Goal: Task Accomplishment & Management: Complete application form

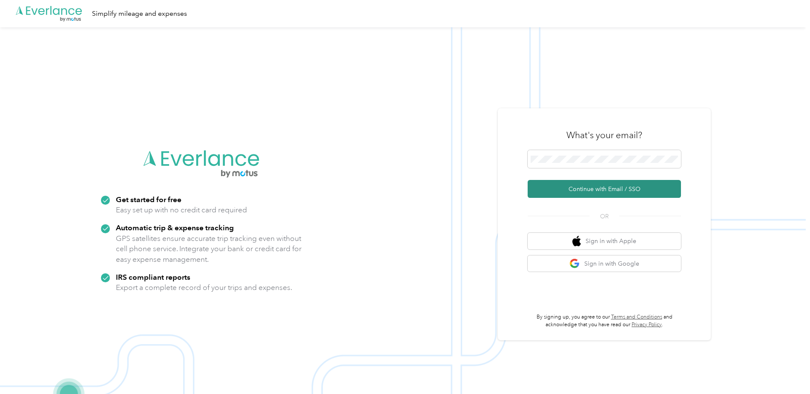
click at [601, 181] on button "Continue with Email / SSO" at bounding box center [604, 189] width 153 height 18
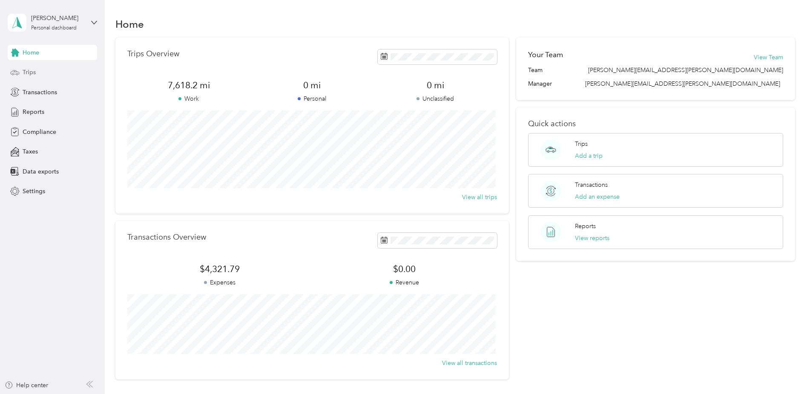
click at [33, 71] on span "Trips" at bounding box center [29, 72] width 13 height 9
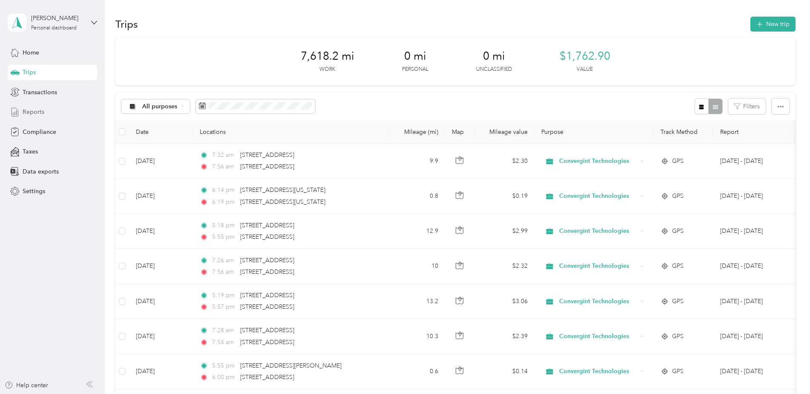
click at [35, 114] on span "Reports" at bounding box center [34, 111] width 22 height 9
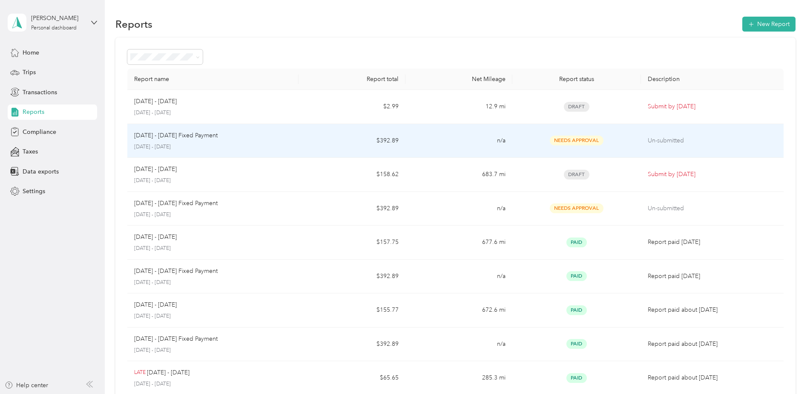
click at [230, 143] on p "October 1 - 31, 2025" at bounding box center [213, 147] width 158 height 8
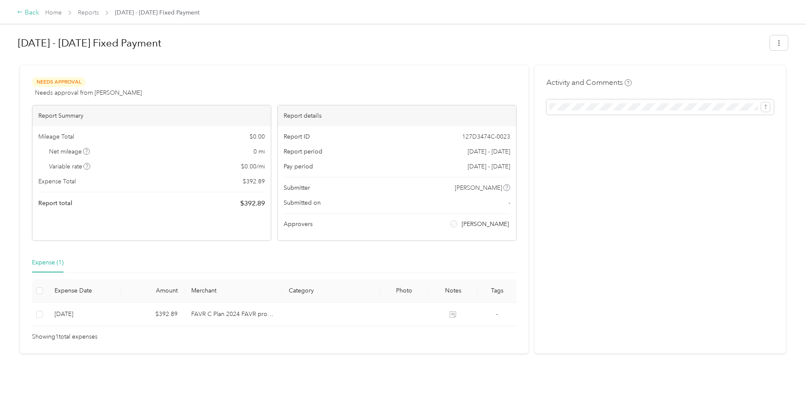
click at [31, 10] on div "Back" at bounding box center [28, 13] width 22 height 10
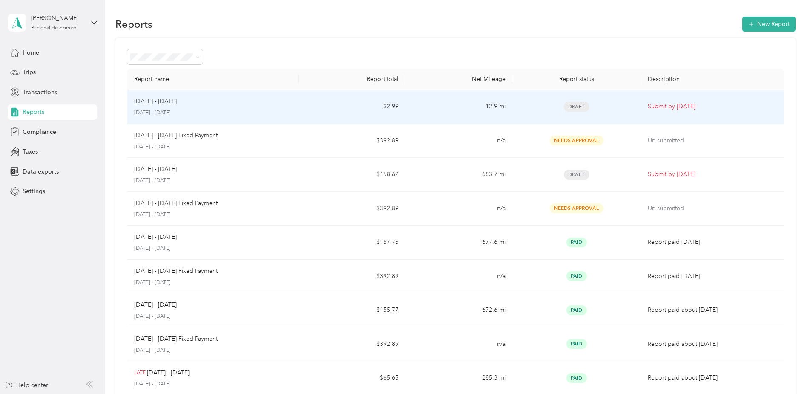
click at [228, 104] on div "Oct 1 - 31, 2025" at bounding box center [213, 101] width 158 height 9
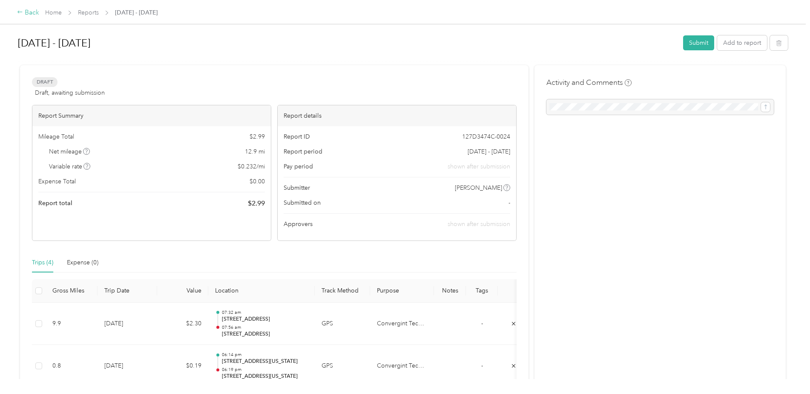
click at [25, 11] on div "Back" at bounding box center [28, 13] width 22 height 10
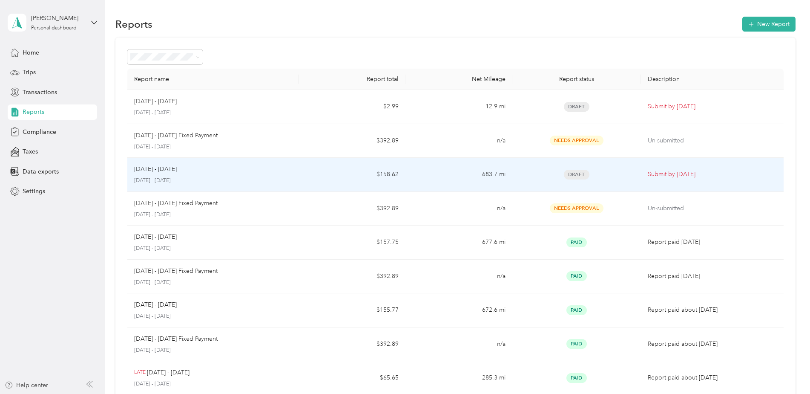
click at [198, 170] on div "Sep 1 - 30, 2025" at bounding box center [213, 168] width 158 height 9
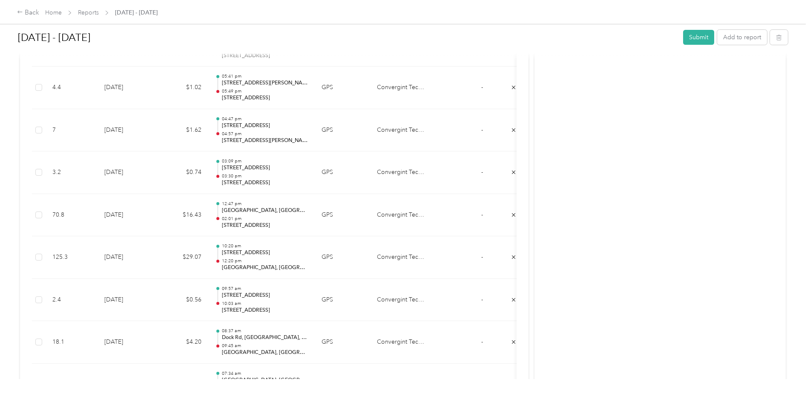
scroll to position [554, 0]
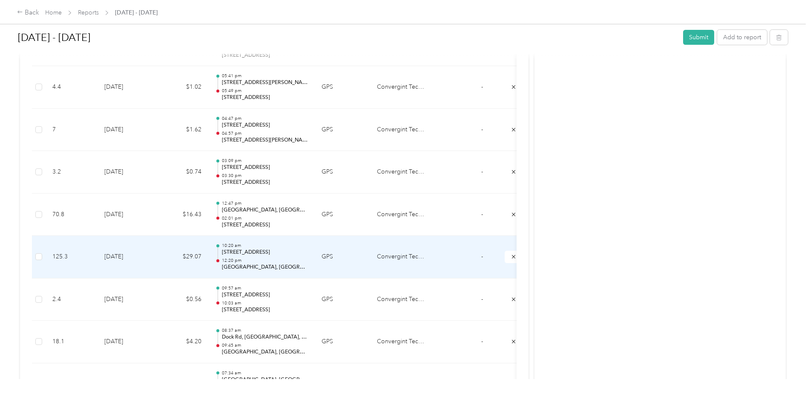
click at [44, 258] on td at bounding box center [39, 257] width 14 height 43
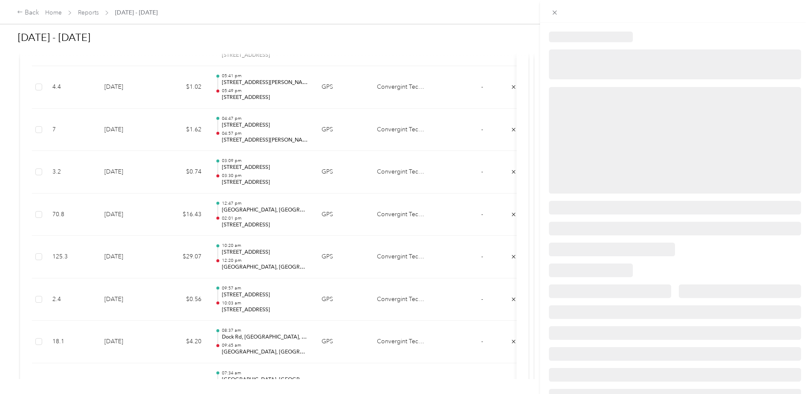
click at [39, 258] on div at bounding box center [405, 197] width 810 height 394
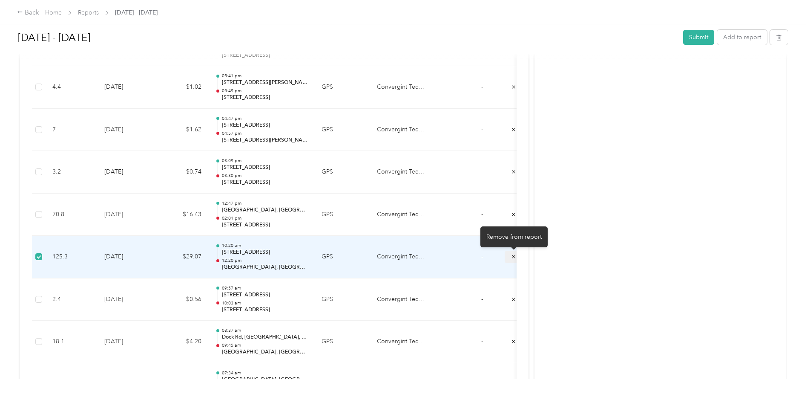
click at [514, 256] on icon "submit" at bounding box center [514, 256] width 6 height 6
click at [433, 251] on td "Convergint Technologies" at bounding box center [402, 257] width 64 height 43
click at [513, 256] on icon "submit" at bounding box center [514, 256] width 6 height 6
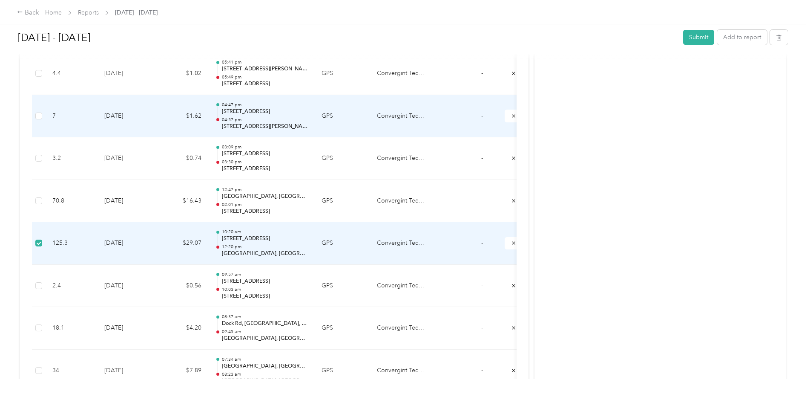
scroll to position [568, 0]
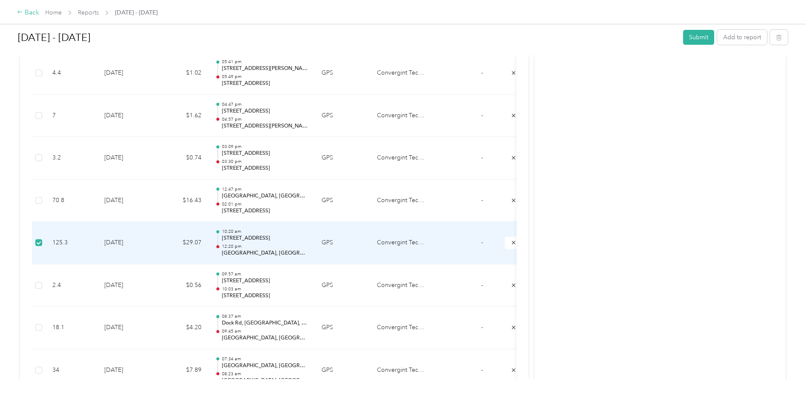
click at [28, 13] on div "Back" at bounding box center [28, 13] width 22 height 10
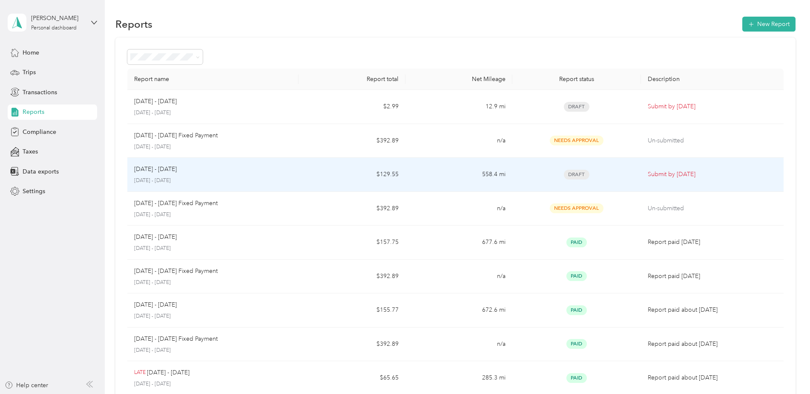
click at [198, 173] on div "Sep 1 - 30, 2025" at bounding box center [213, 168] width 158 height 9
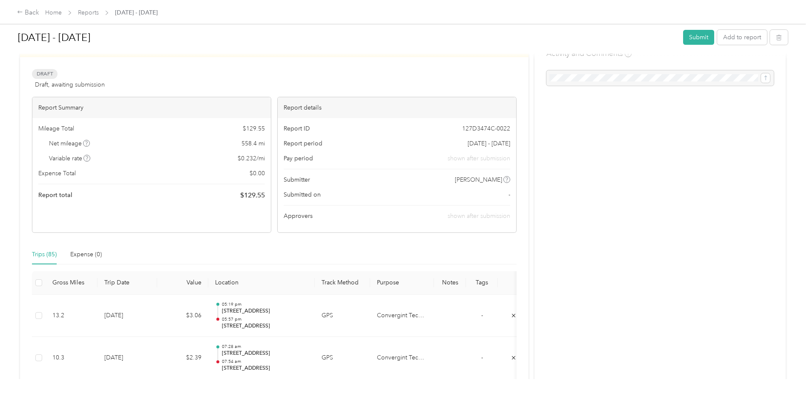
scroll to position [29, 0]
click at [698, 39] on button "Submit" at bounding box center [698, 37] width 31 height 15
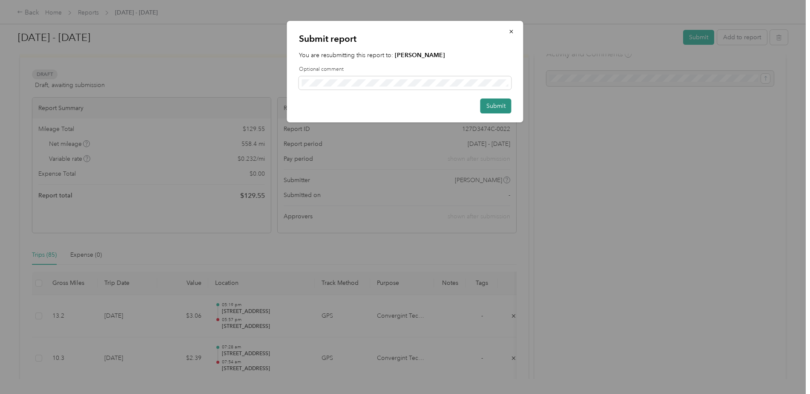
click at [486, 107] on button "Submit" at bounding box center [495, 105] width 31 height 15
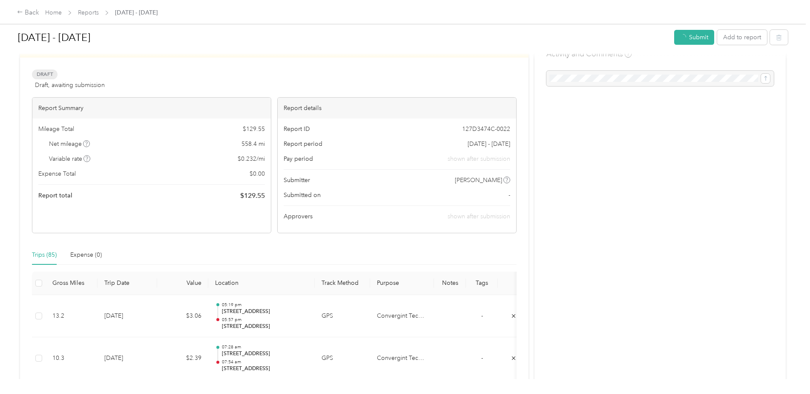
scroll to position [40, 0]
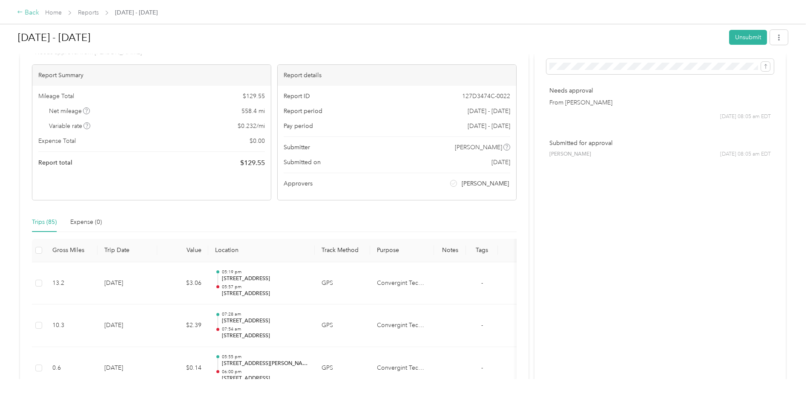
click at [30, 11] on div "Back" at bounding box center [28, 13] width 22 height 10
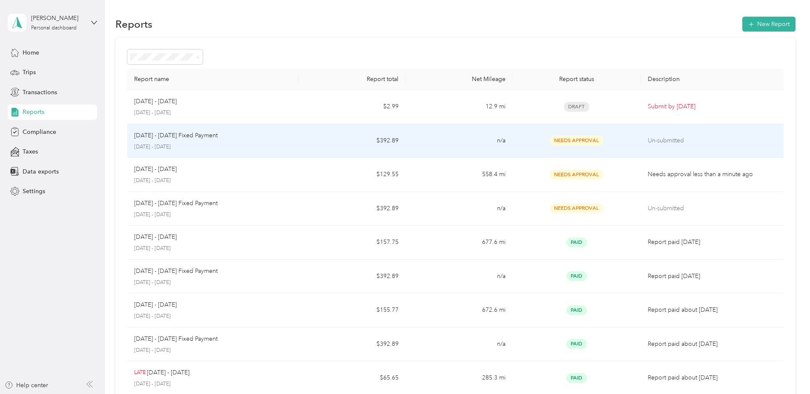
click at [199, 150] on td "Oct 1 - 31, 2025 Fixed Payment October 1 - 31, 2025" at bounding box center [212, 141] width 171 height 34
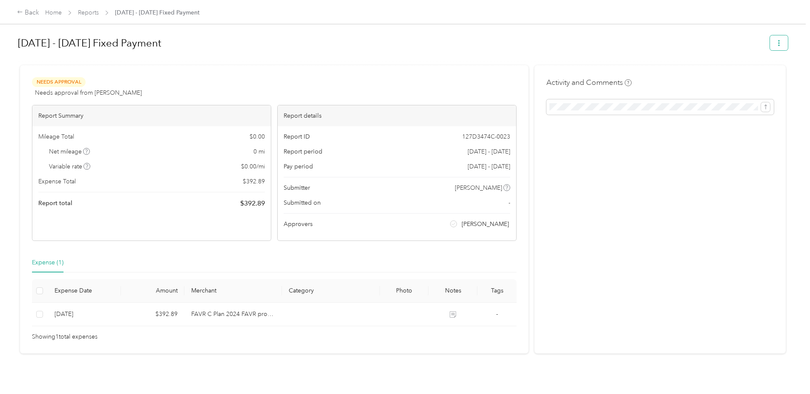
click at [778, 43] on icon "button" at bounding box center [779, 43] width 2 height 6
click at [652, 43] on h1 "Oct 1 - 31, 2025 Fixed Payment" at bounding box center [391, 43] width 746 height 20
